Goal: Task Accomplishment & Management: Use online tool/utility

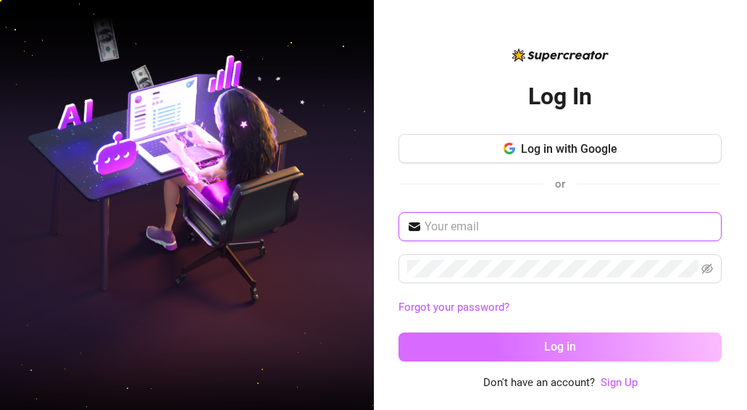
type input "[EMAIL_ADDRESS][DOMAIN_NAME]"
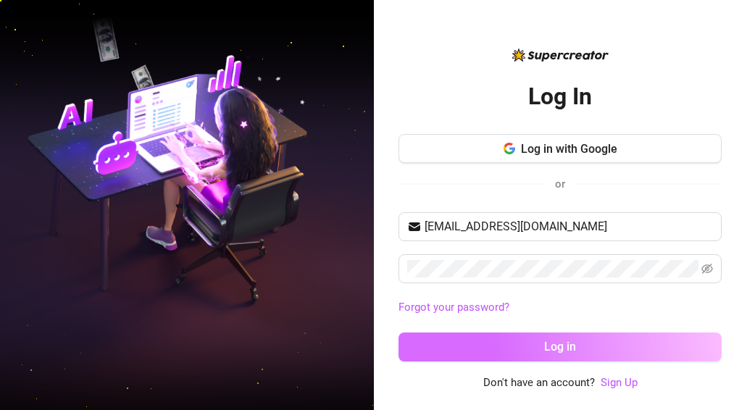
click at [573, 355] on button "Log in" at bounding box center [560, 347] width 323 height 29
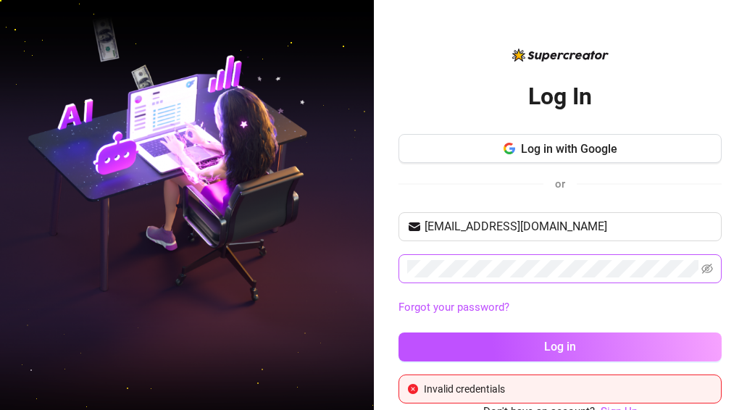
click at [608, 259] on span at bounding box center [560, 268] width 323 height 29
click at [709, 268] on icon "eye-invisible" at bounding box center [708, 269] width 3 height 3
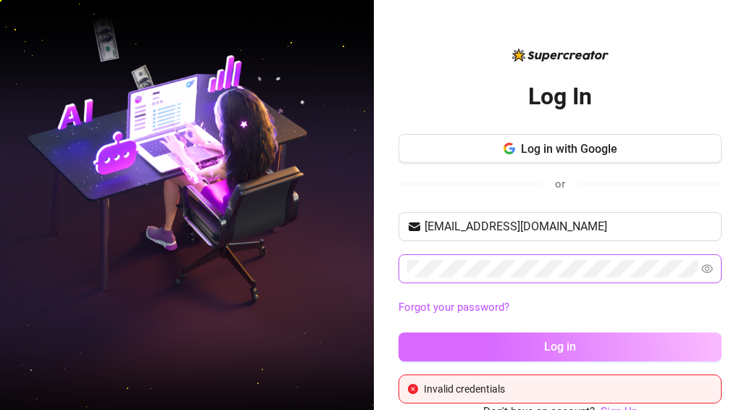
click at [452, 346] on button "Log in" at bounding box center [560, 347] width 323 height 29
